Goal: Transaction & Acquisition: Purchase product/service

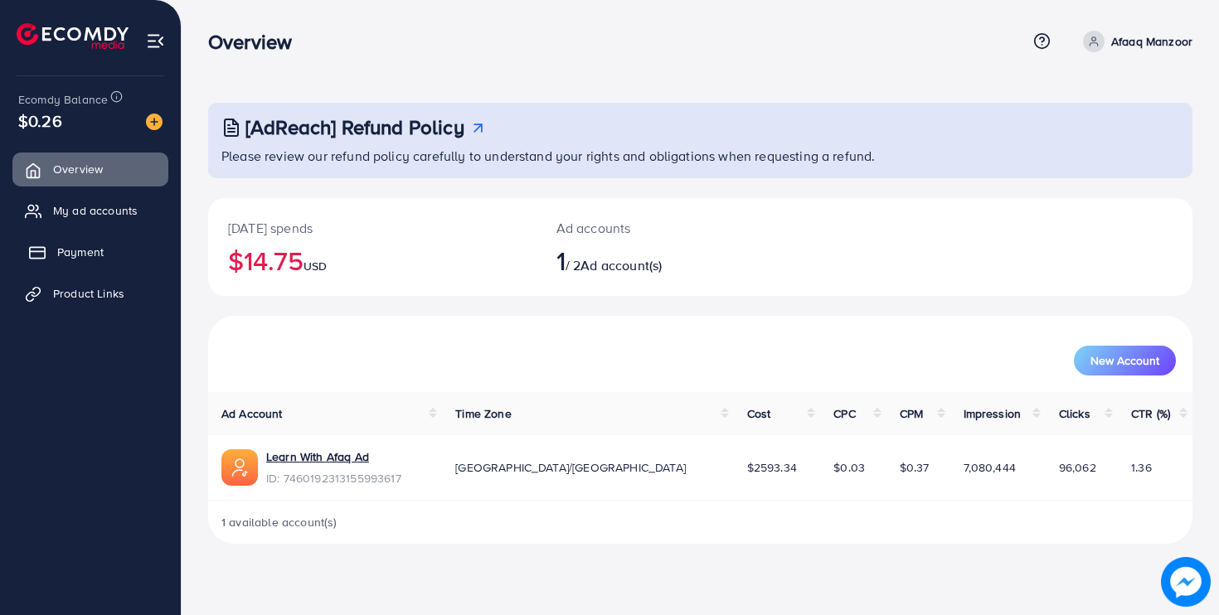
click at [65, 252] on span "Payment" at bounding box center [80, 252] width 46 height 17
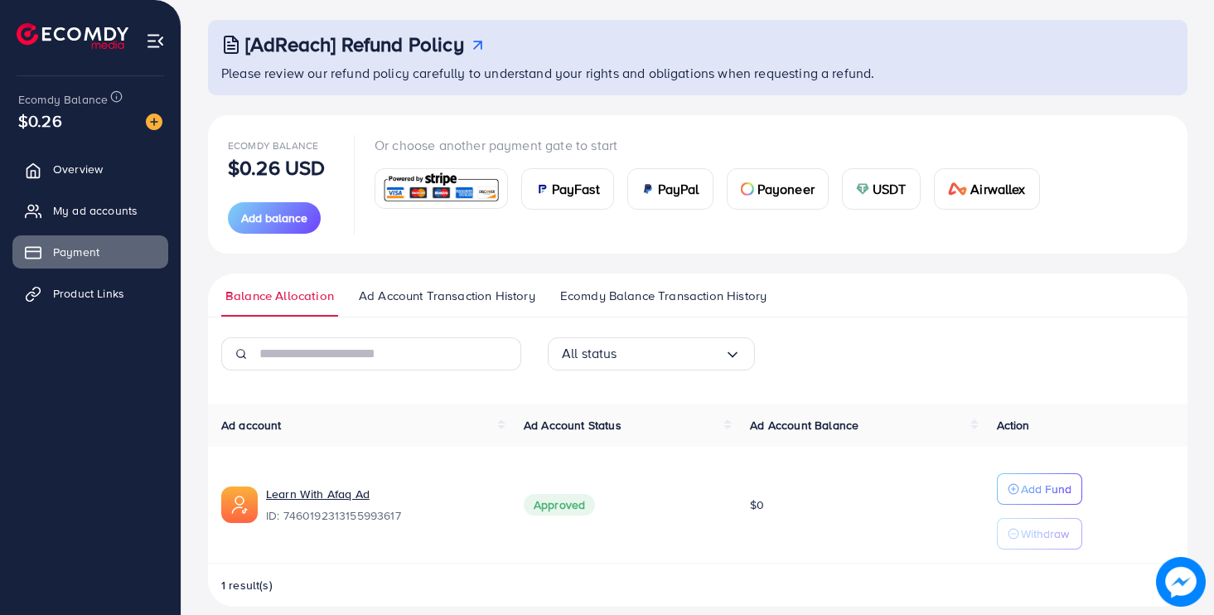
scroll to position [101, 0]
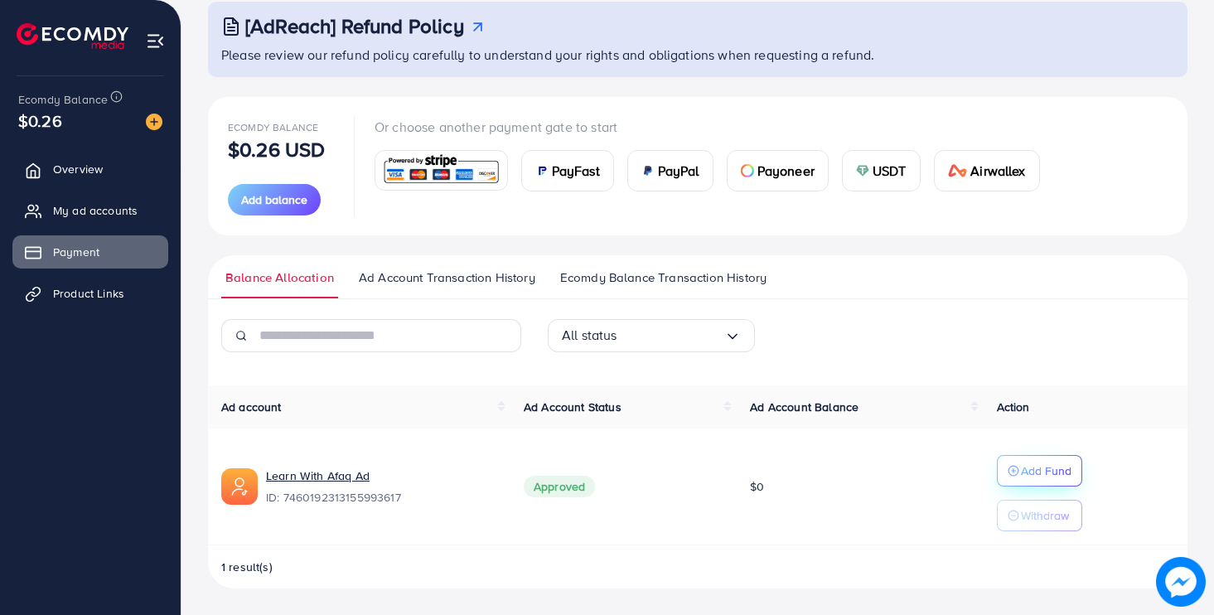
click at [1028, 468] on p "Add Fund" at bounding box center [1046, 471] width 51 height 20
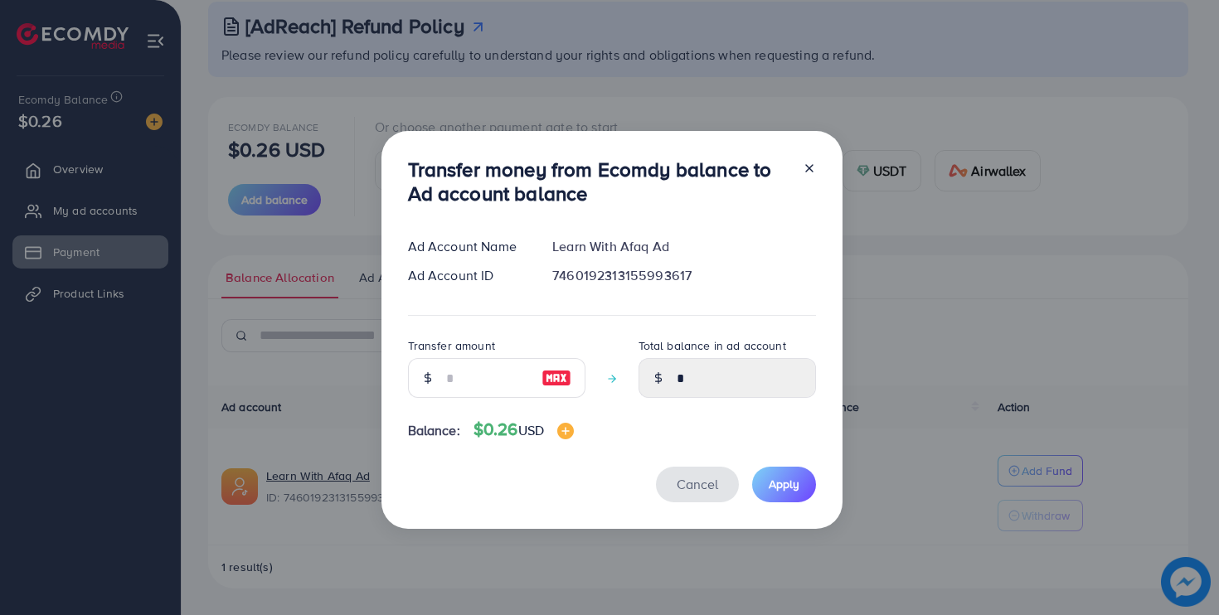
click at [707, 469] on button "Cancel" at bounding box center [697, 485] width 83 height 36
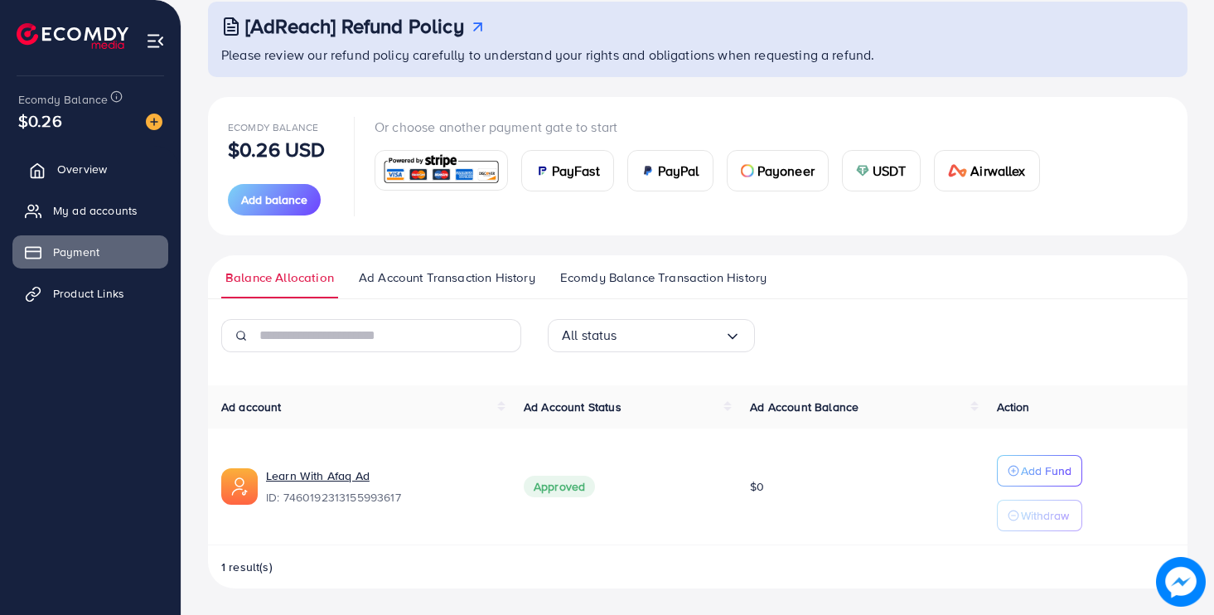
click at [131, 158] on link "Overview" at bounding box center [90, 169] width 156 height 33
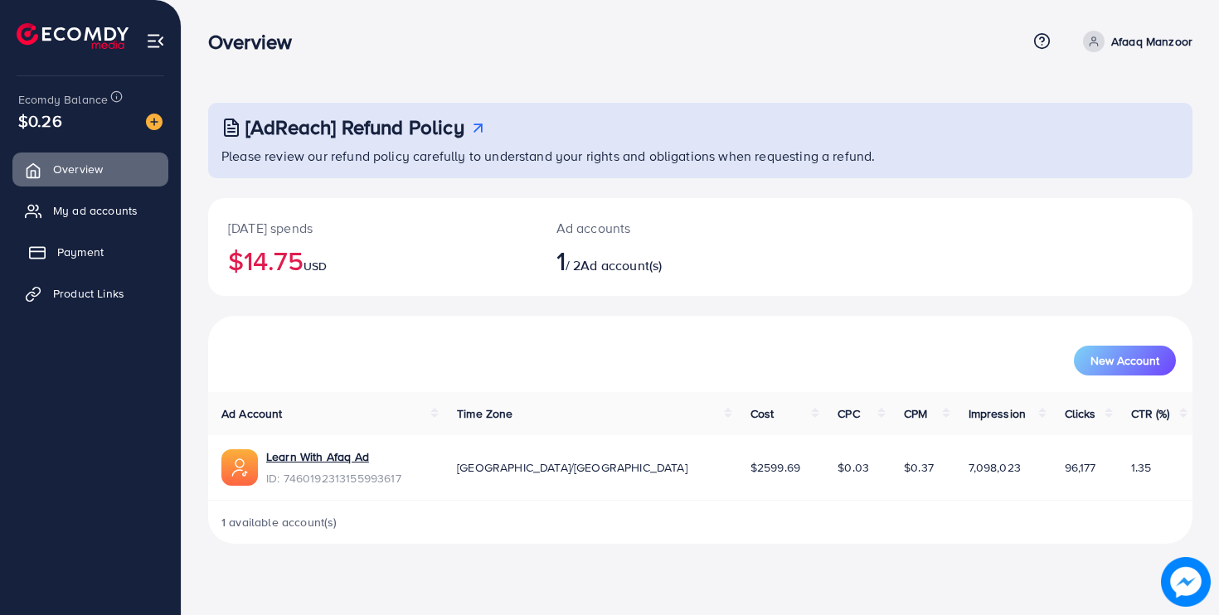
click at [78, 244] on span "Payment" at bounding box center [80, 252] width 46 height 17
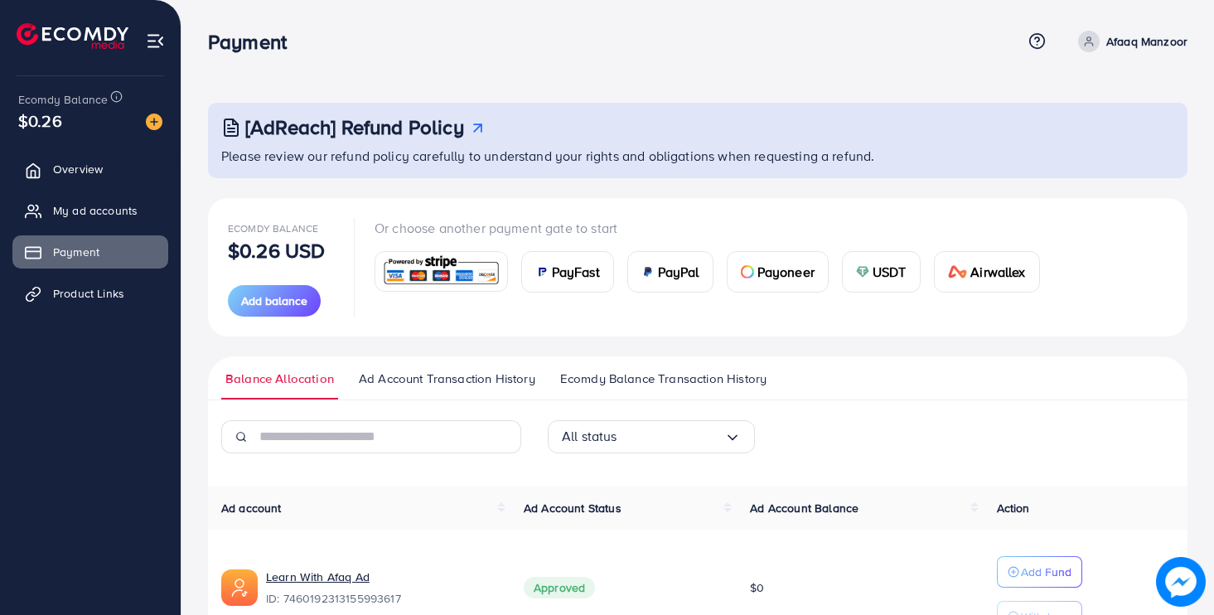
click at [583, 281] on span "PayFast" at bounding box center [576, 272] width 48 height 20
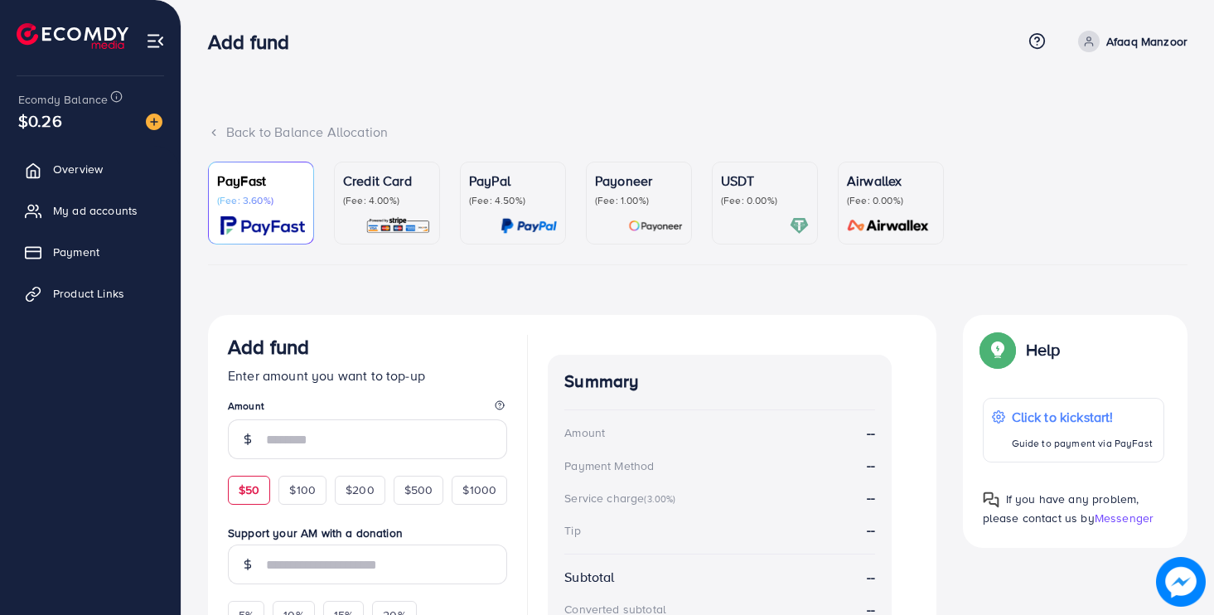
click at [244, 482] on span "$50" at bounding box center [249, 490] width 21 height 17
type input "**"
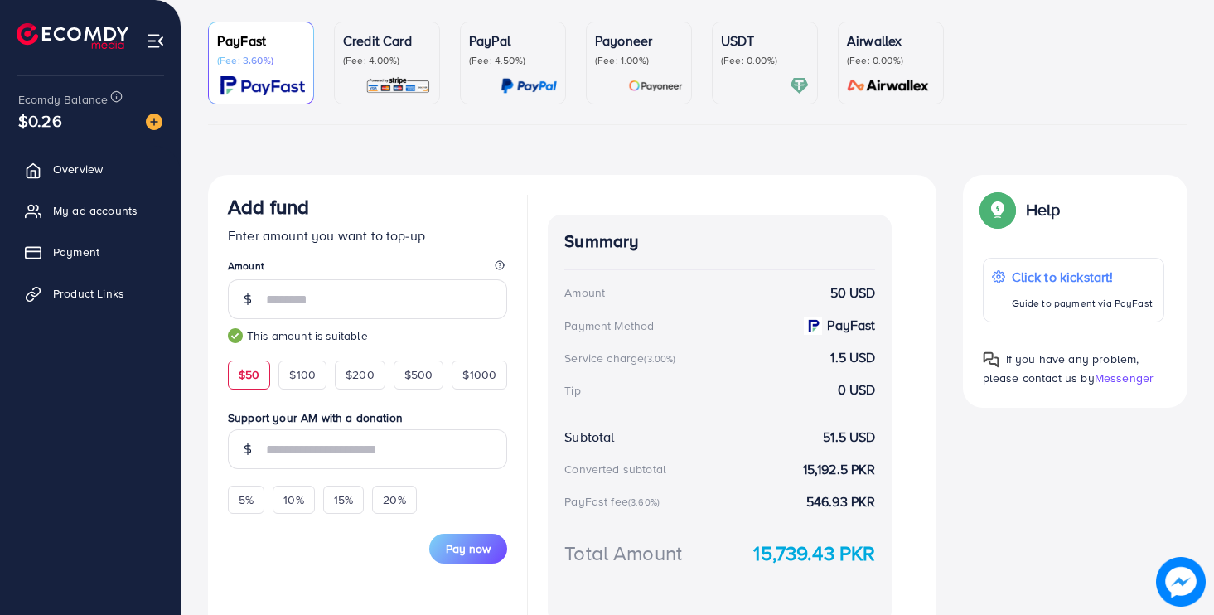
scroll to position [229, 0]
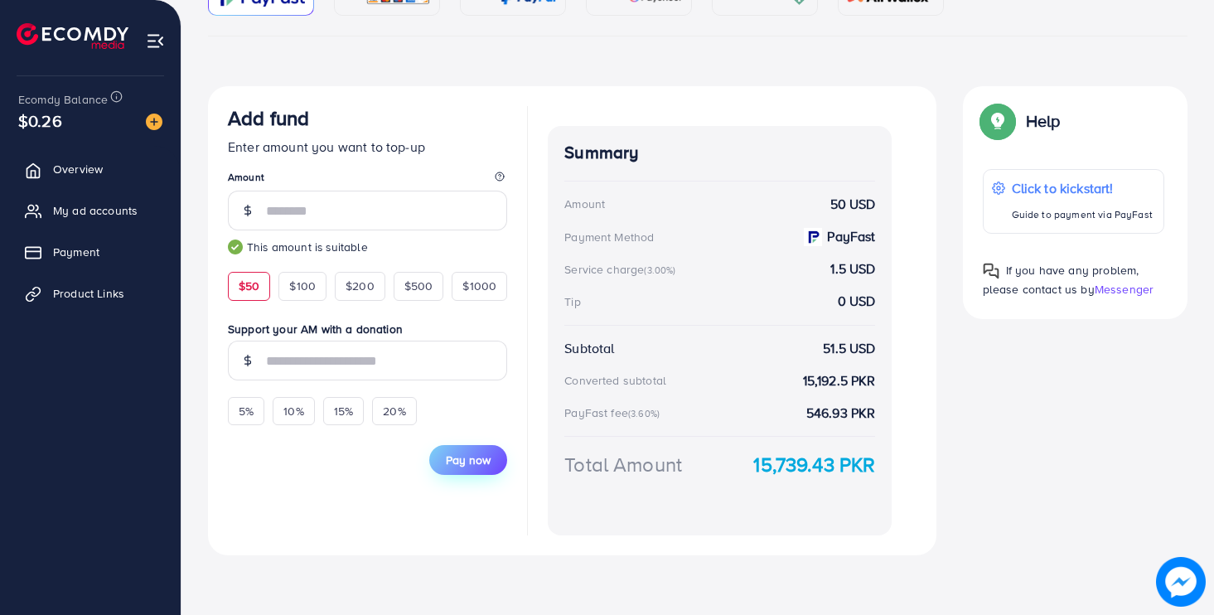
click at [447, 450] on button "Pay now" at bounding box center [468, 460] width 78 height 30
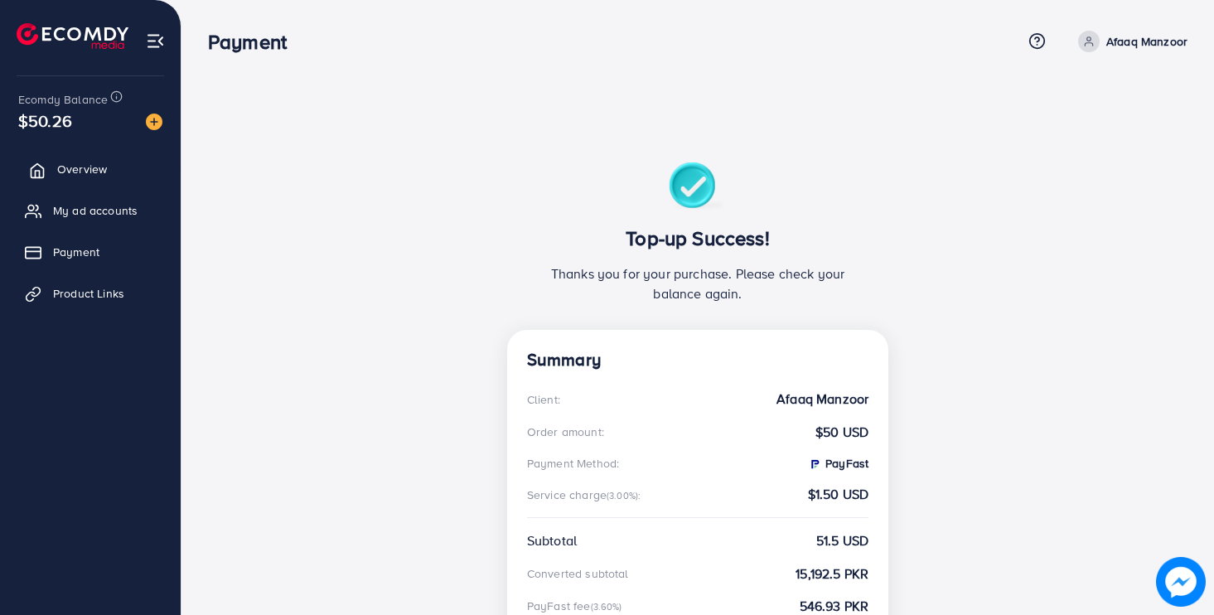
click at [77, 165] on span "Overview" at bounding box center [82, 169] width 50 height 17
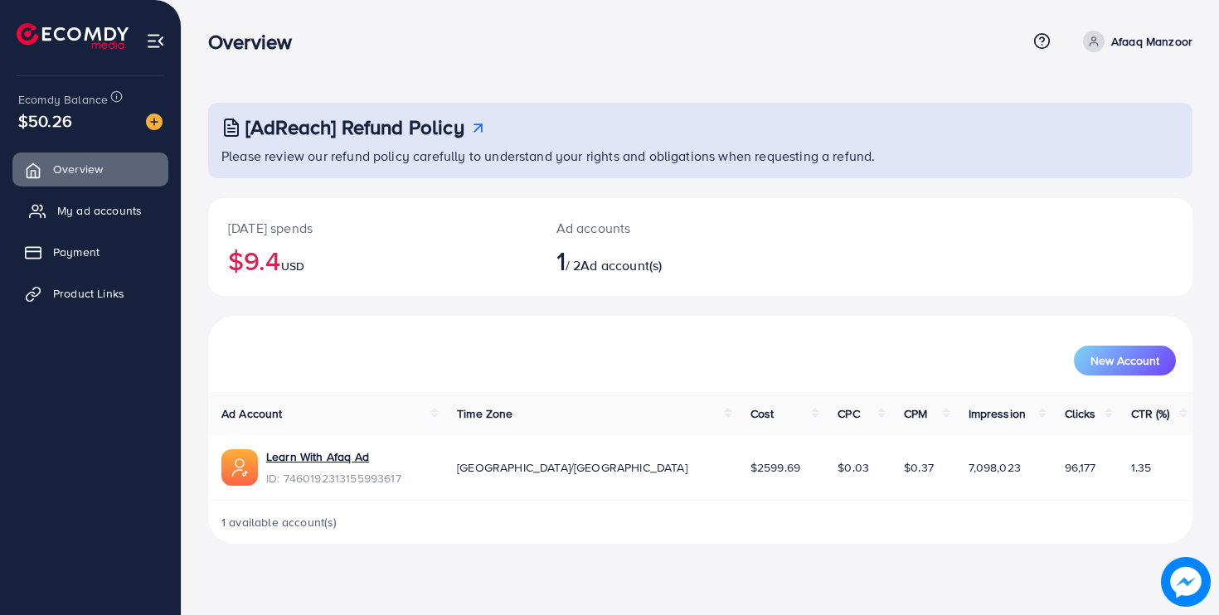
click at [119, 200] on link "My ad accounts" at bounding box center [90, 210] width 156 height 33
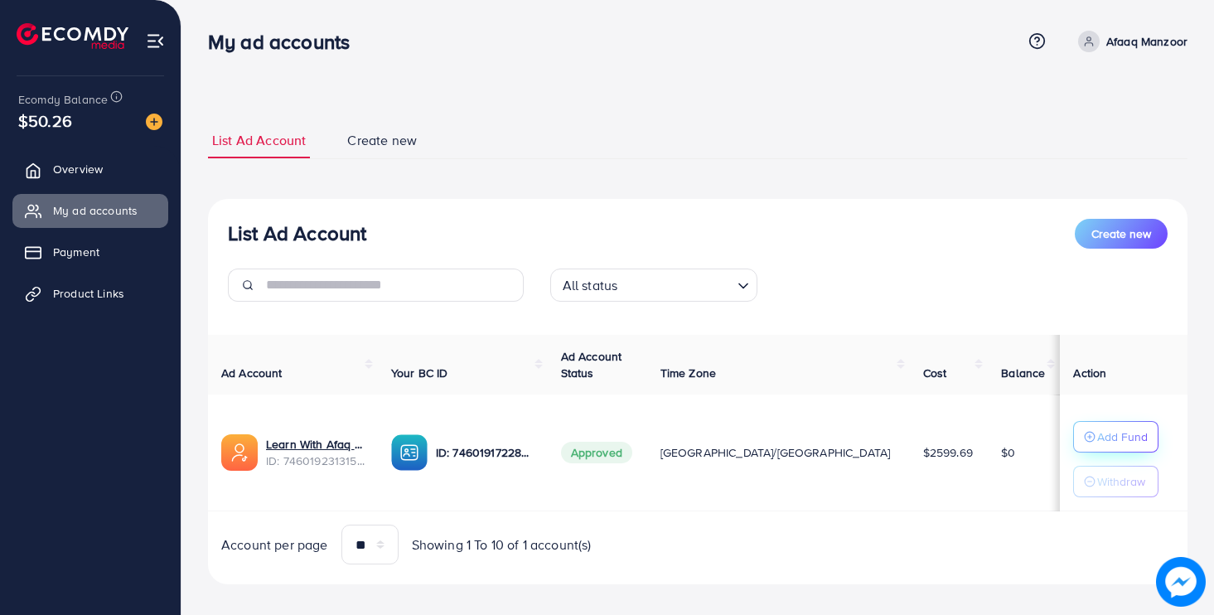
click at [1098, 435] on p "Add Fund" at bounding box center [1123, 437] width 51 height 20
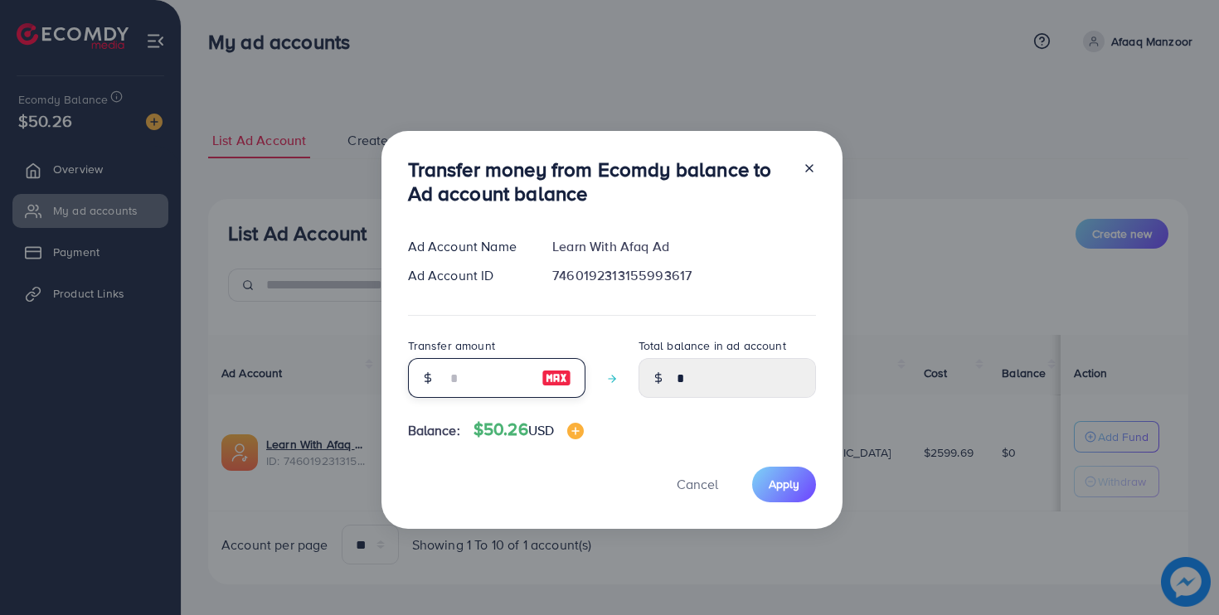
click at [503, 367] on input "number" at bounding box center [487, 378] width 83 height 40
type input "**"
type input "*****"
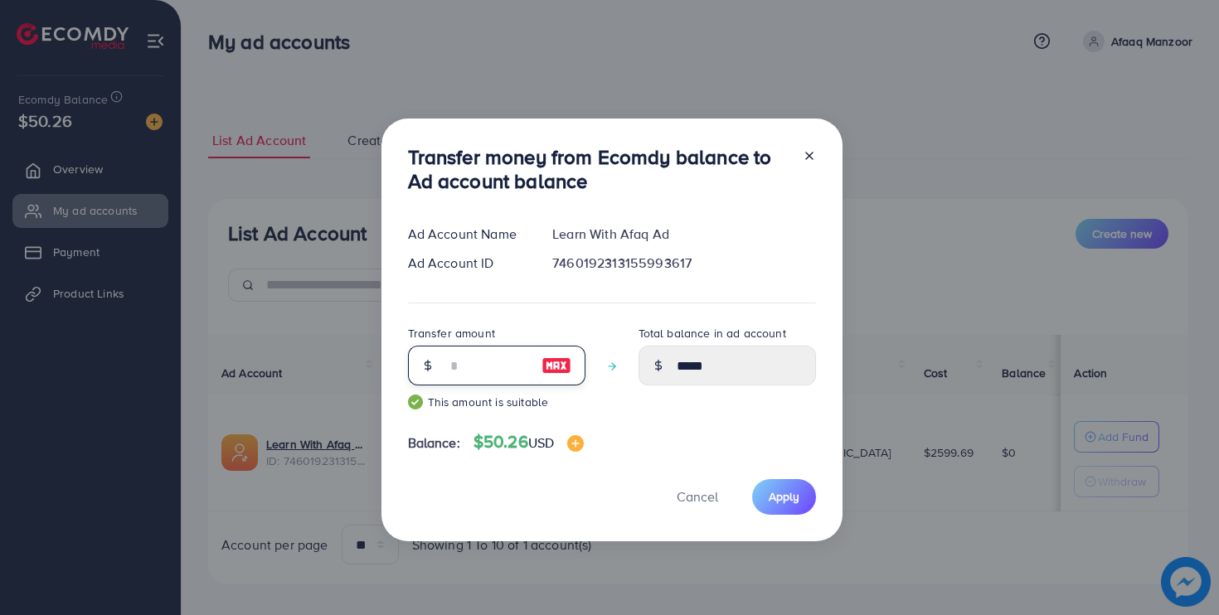
type input "**"
click at [818, 496] on div "Transfer money from Ecomdy balance to Ad account balance Ad Account Name Learn …" at bounding box center [611, 330] width 461 height 423
click at [800, 497] on button "Apply" at bounding box center [784, 497] width 64 height 36
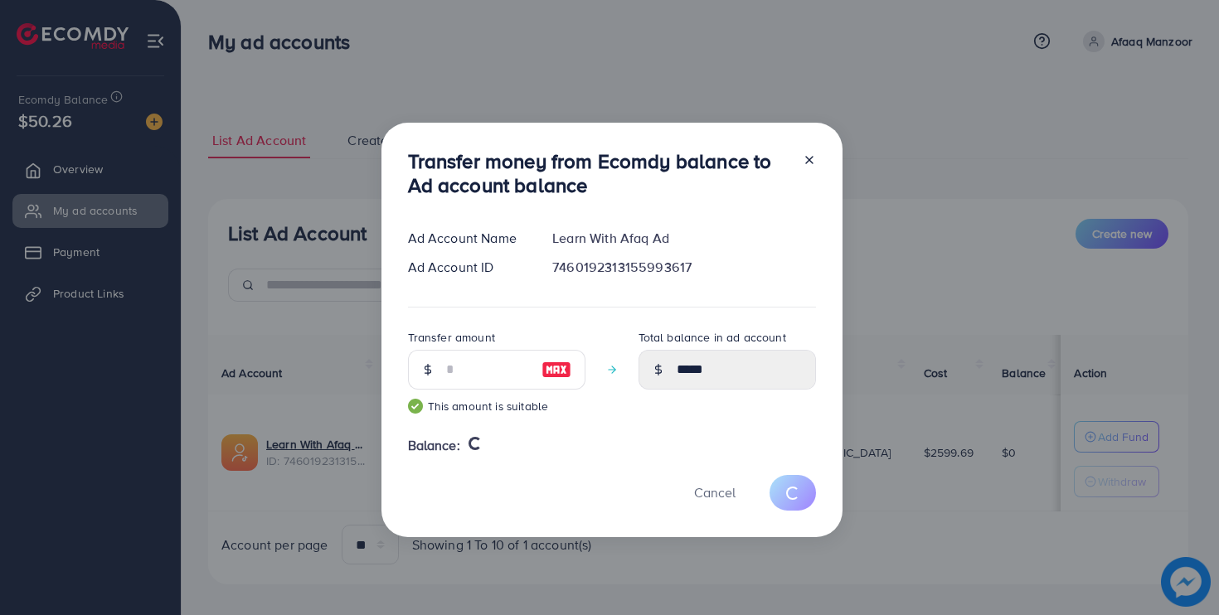
type input "*"
